Goal: Entertainment & Leisure: Consume media (video, audio)

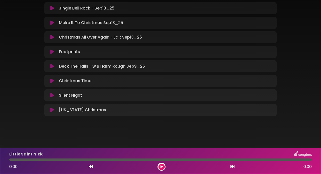
scroll to position [147, 0]
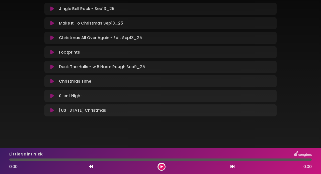
click at [51, 111] on icon at bounding box center [52, 110] width 4 height 5
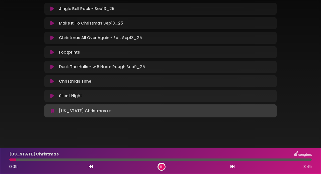
click at [161, 168] on button at bounding box center [161, 167] width 6 height 6
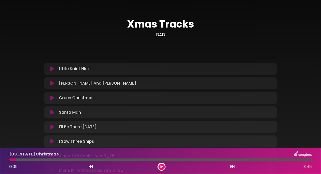
scroll to position [0, 0]
click at [52, 70] on icon at bounding box center [52, 68] width 4 height 5
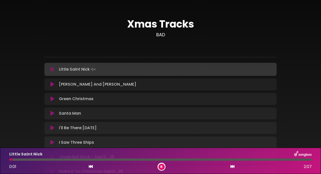
drag, startPoint x: 13, startPoint y: 159, endPoint x: 9, endPoint y: 159, distance: 3.5
click at [9, 159] on div at bounding box center [10, 160] width 3 height 2
click at [10, 159] on div at bounding box center [24, 160] width 31 height 2
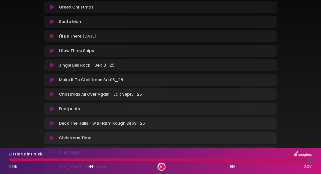
scroll to position [92, 0]
click at [51, 107] on icon at bounding box center [52, 108] width 4 height 5
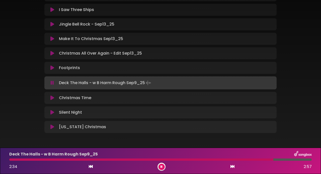
scroll to position [134, 0]
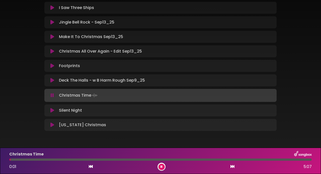
click at [52, 111] on icon at bounding box center [52, 110] width 4 height 5
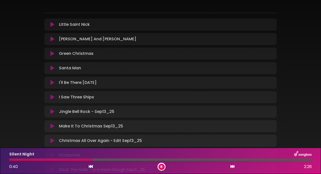
scroll to position [20, 0]
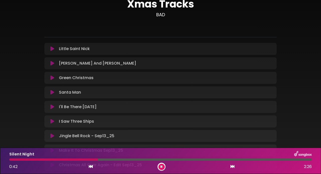
click at [51, 122] on icon at bounding box center [52, 121] width 4 height 5
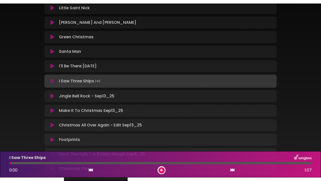
scroll to position [79, 0]
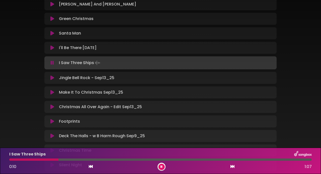
click at [16, 75] on div "Xmas Tracks BAD" at bounding box center [160, 60] width 321 height 267
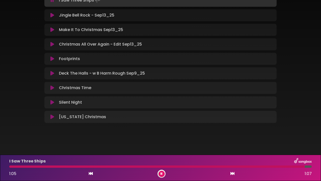
scroll to position [0, 0]
click at [49, 114] on button at bounding box center [52, 116] width 10 height 5
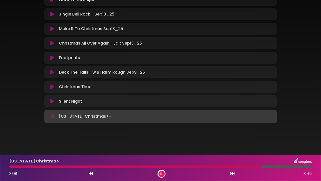
scroll to position [142, 0]
click at [161, 174] on button at bounding box center [161, 174] width 6 height 6
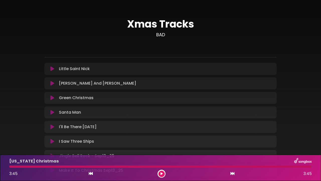
scroll to position [0, 0]
click at [25, 61] on div "Xmas Tracks BAD" at bounding box center [160, 139] width 285 height 266
click at [50, 69] on button at bounding box center [52, 68] width 10 height 5
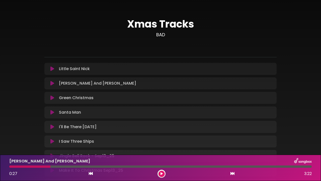
click at [35, 38] on div "Xmas Tracks BAD" at bounding box center [160, 139] width 285 height 266
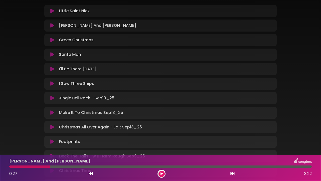
scroll to position [69, 0]
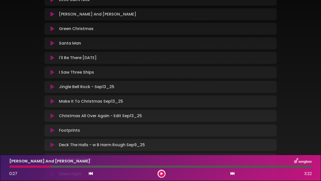
click at [52, 59] on icon at bounding box center [52, 57] width 4 height 5
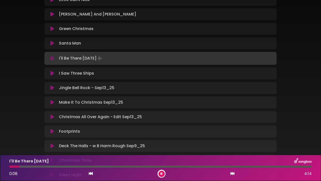
drag, startPoint x: 13, startPoint y: 167, endPoint x: 0, endPoint y: 167, distance: 12.8
click at [0, 167] on div "I'll Be There [DATE] 0:08 4:14" at bounding box center [160, 168] width 321 height 26
click at [10, 167] on div at bounding box center [22, 167] width 27 height 2
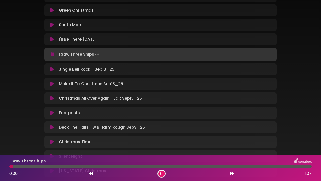
scroll to position [117, 0]
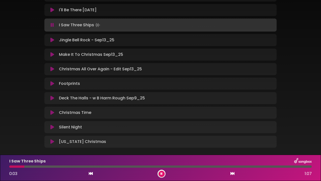
click at [159, 174] on button at bounding box center [161, 174] width 6 height 6
